Goal: Transaction & Acquisition: Register for event/course

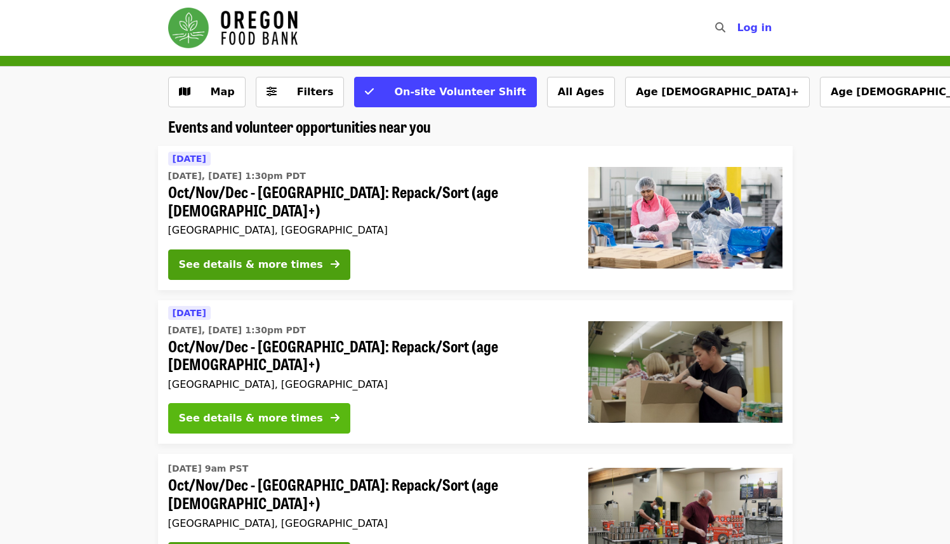
click at [273, 410] on div "See details & more times" at bounding box center [251, 417] width 144 height 15
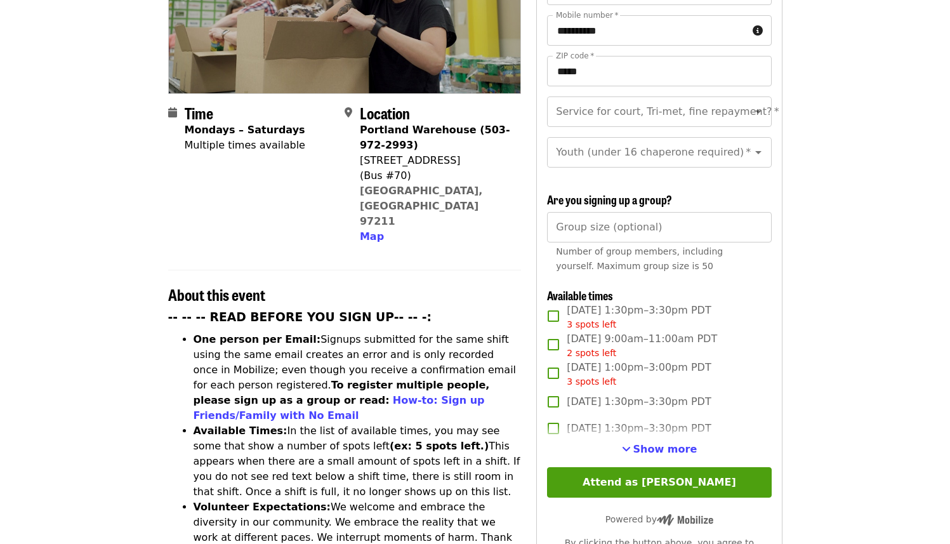
scroll to position [236, 0]
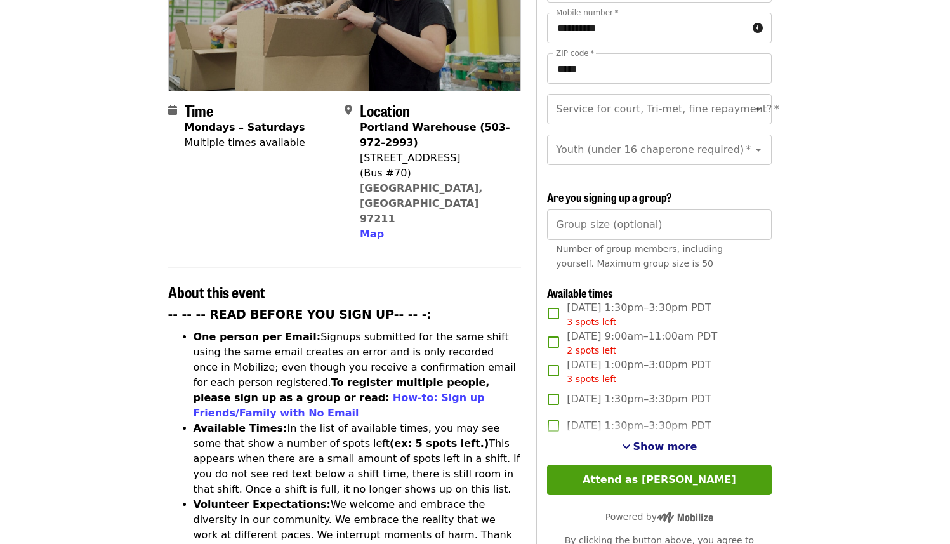
click at [647, 447] on span "Show more" at bounding box center [665, 446] width 64 height 12
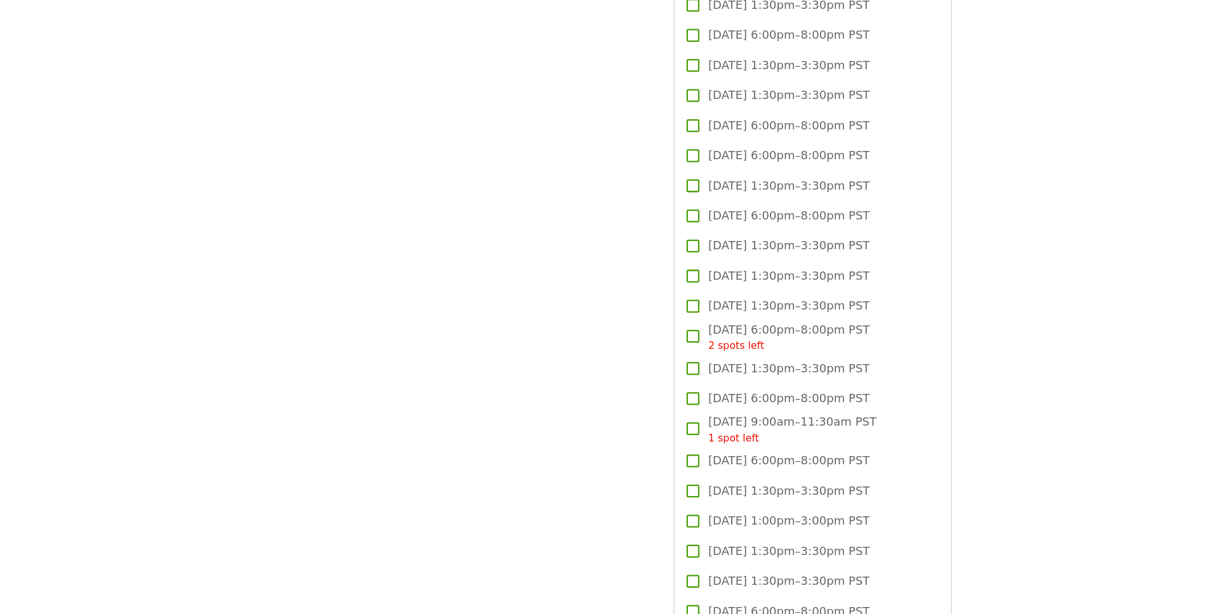
scroll to position [1551, 0]
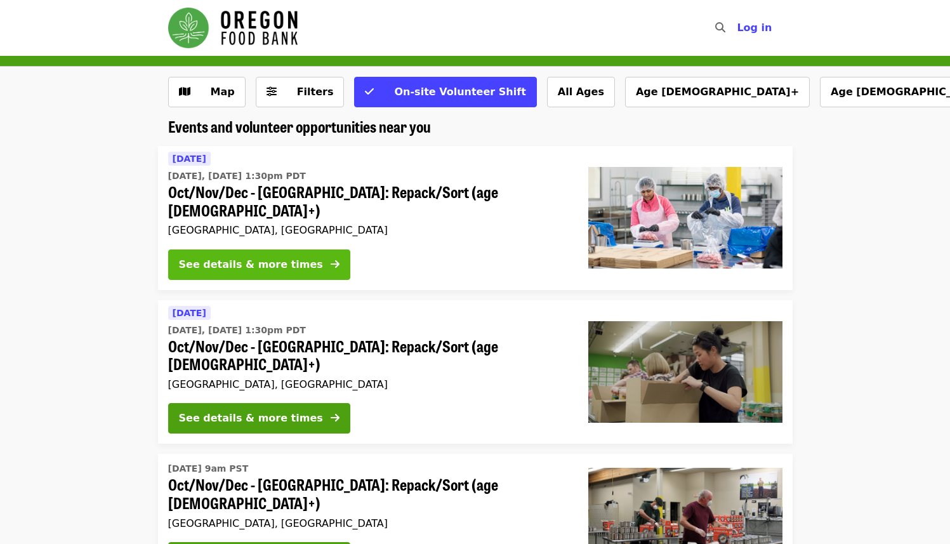
click at [276, 257] on div "See details & more times" at bounding box center [251, 264] width 144 height 15
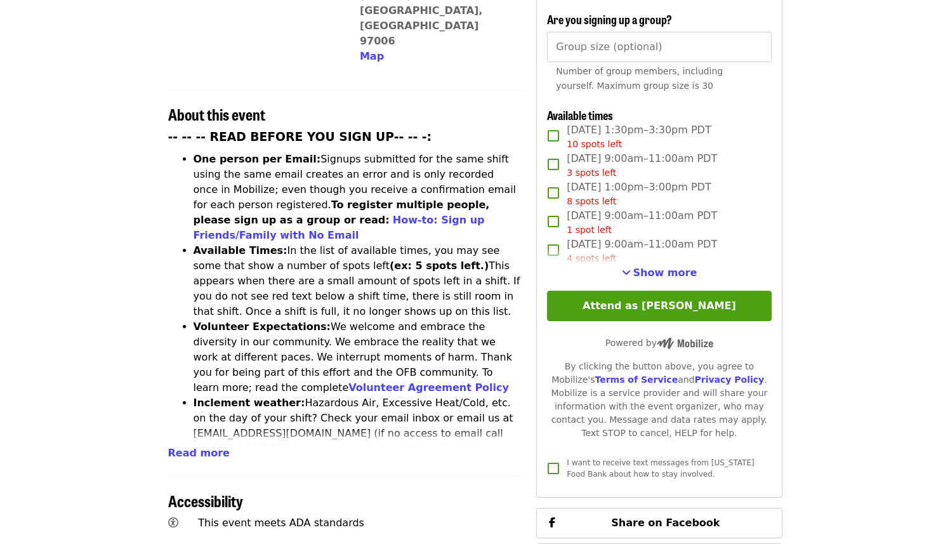
scroll to position [416, 0]
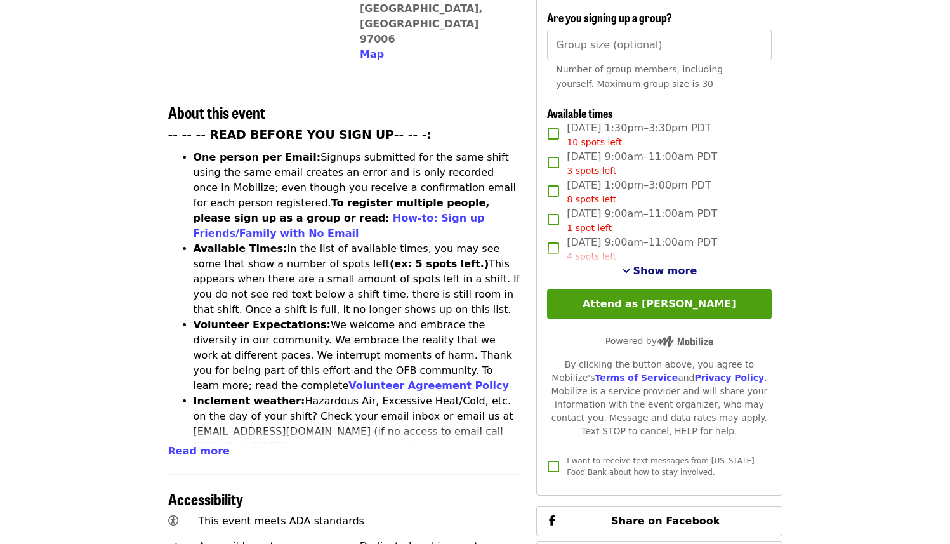
click at [642, 265] on span "Show more" at bounding box center [665, 271] width 64 height 12
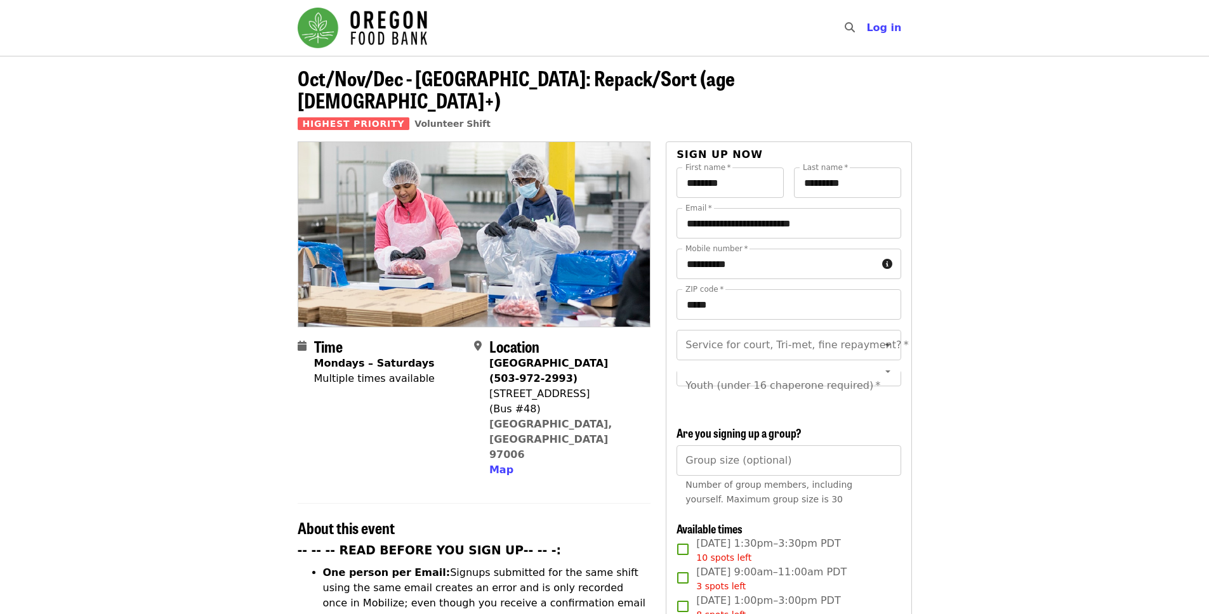
scroll to position [15, 0]
